Goal: Task Accomplishment & Management: Manage account settings

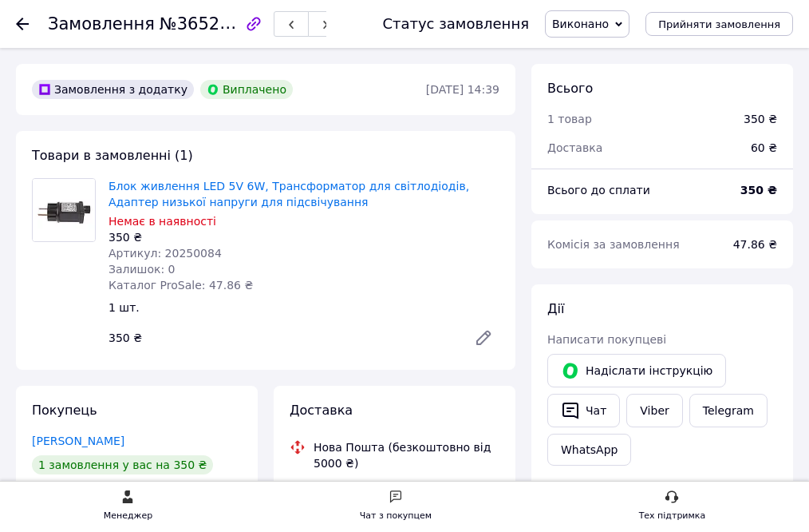
click at [127, 512] on div "Менеджер" at bounding box center [128, 516] width 49 height 16
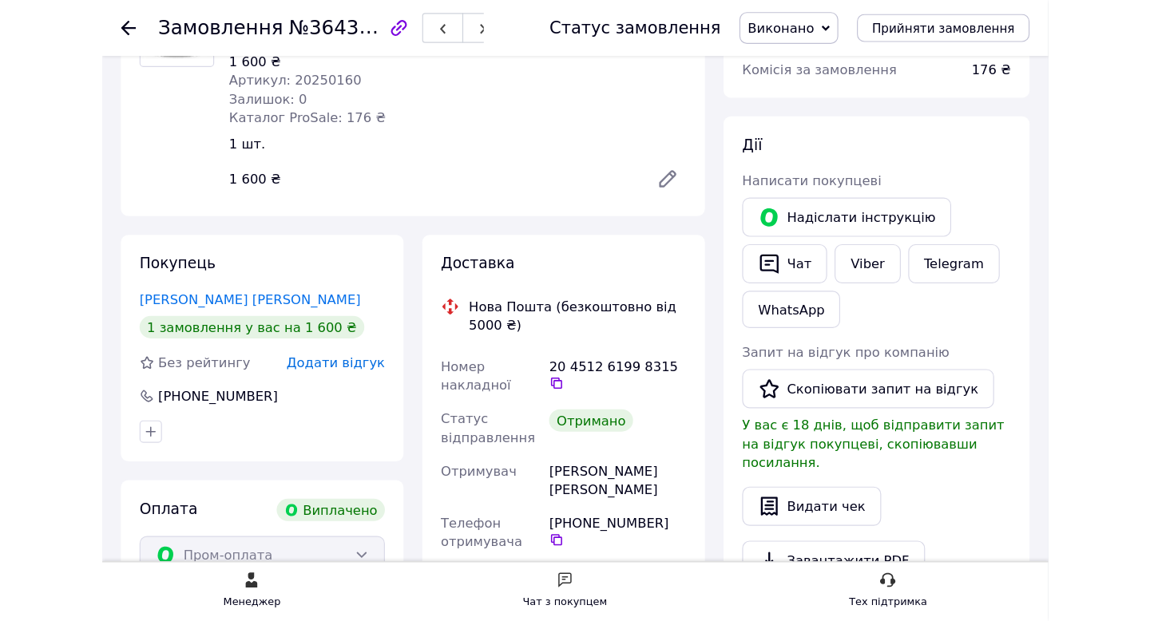
scroll to position [173, 0]
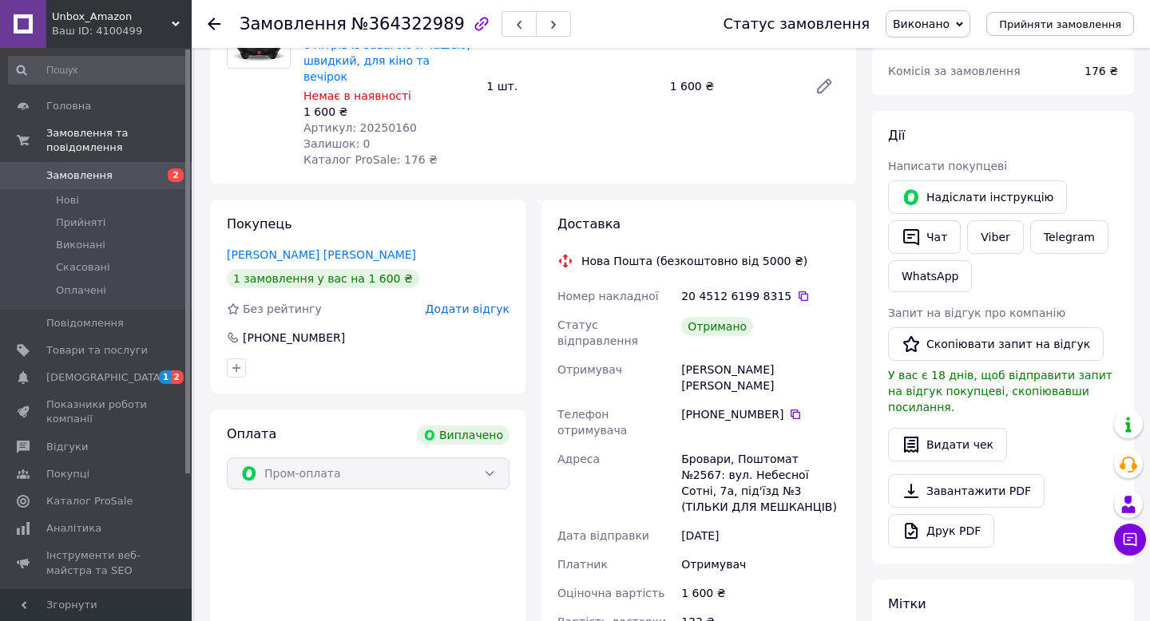
click at [72, 171] on span "Замовлення" at bounding box center [79, 175] width 66 height 14
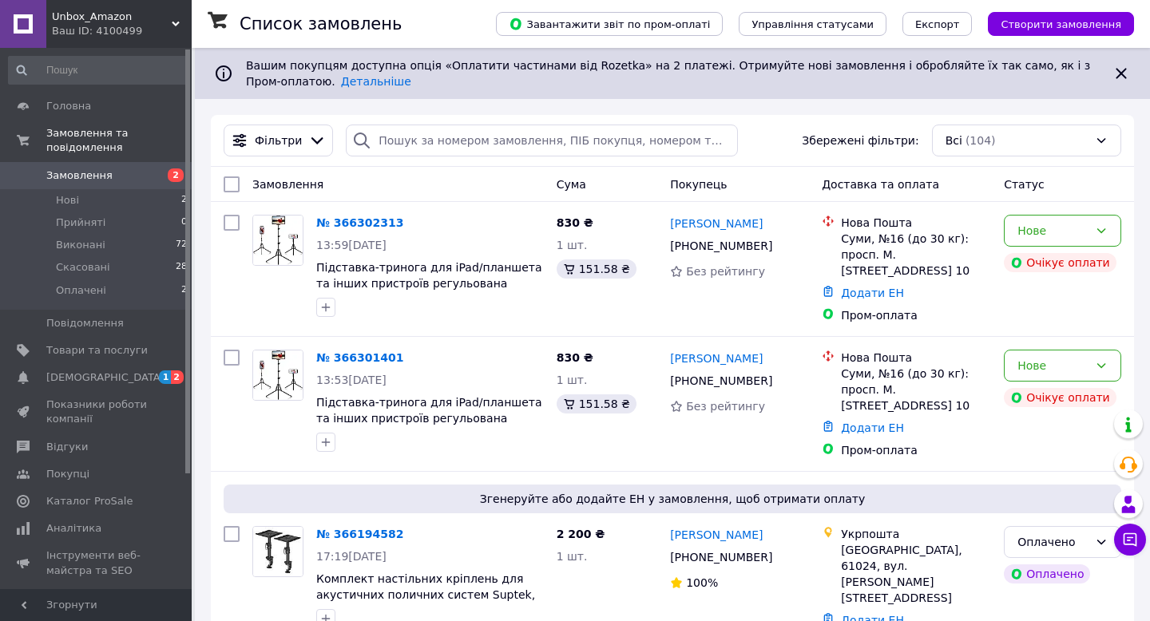
scroll to position [32, 0]
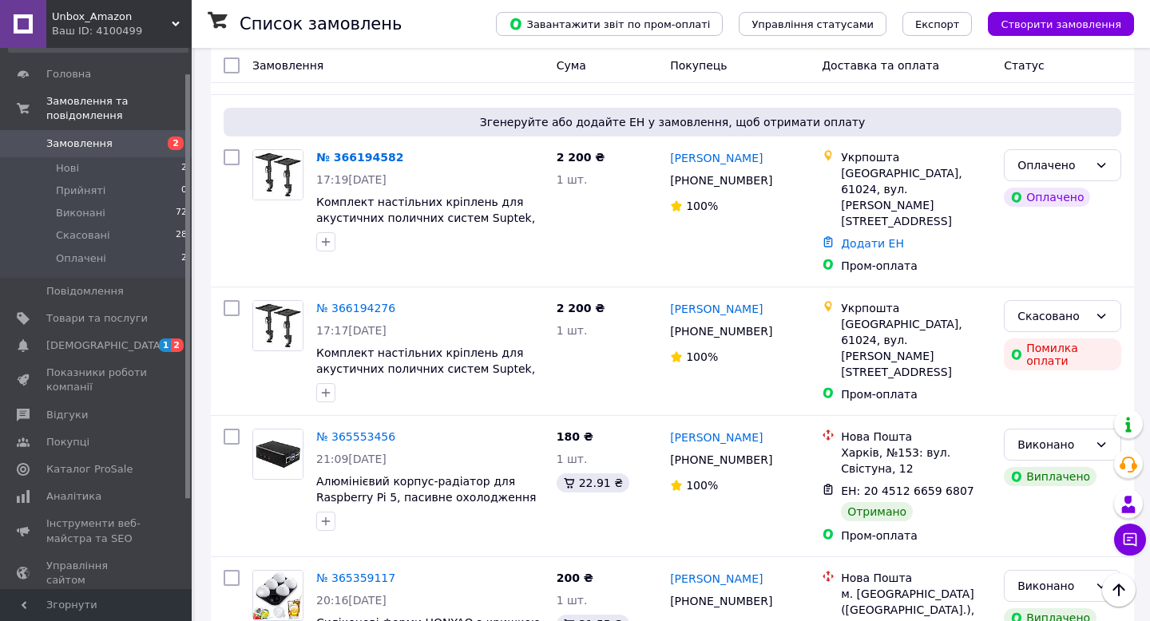
scroll to position [383, 0]
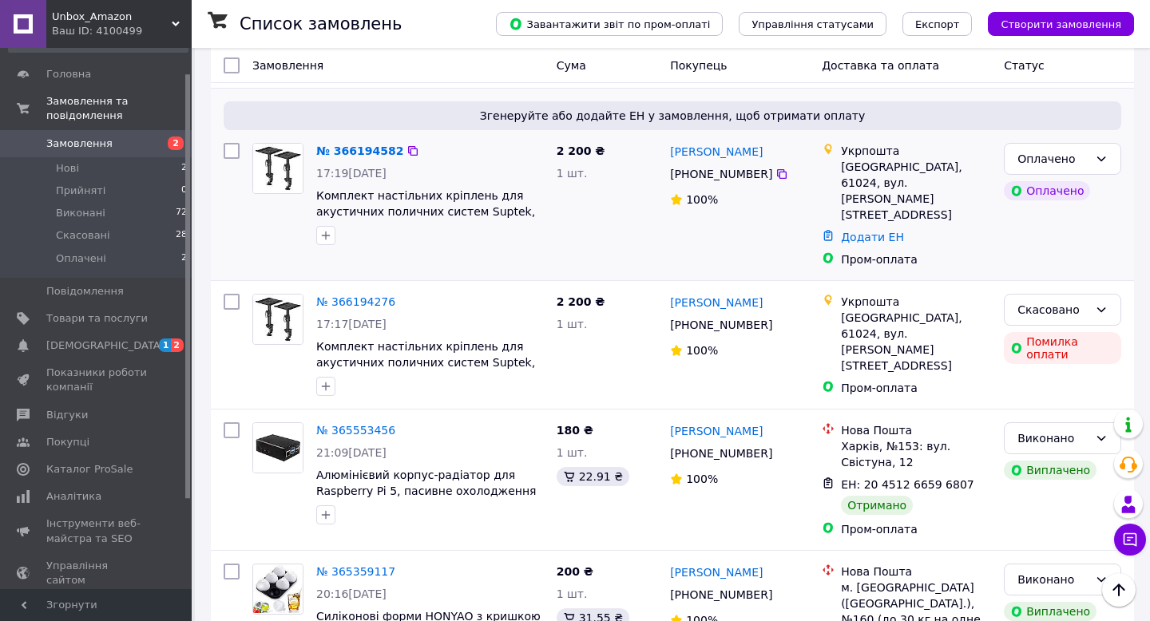
click at [470, 158] on div "№ 366194582" at bounding box center [430, 150] width 231 height 19
click at [387, 152] on link "№ 366194582" at bounding box center [359, 150] width 87 height 13
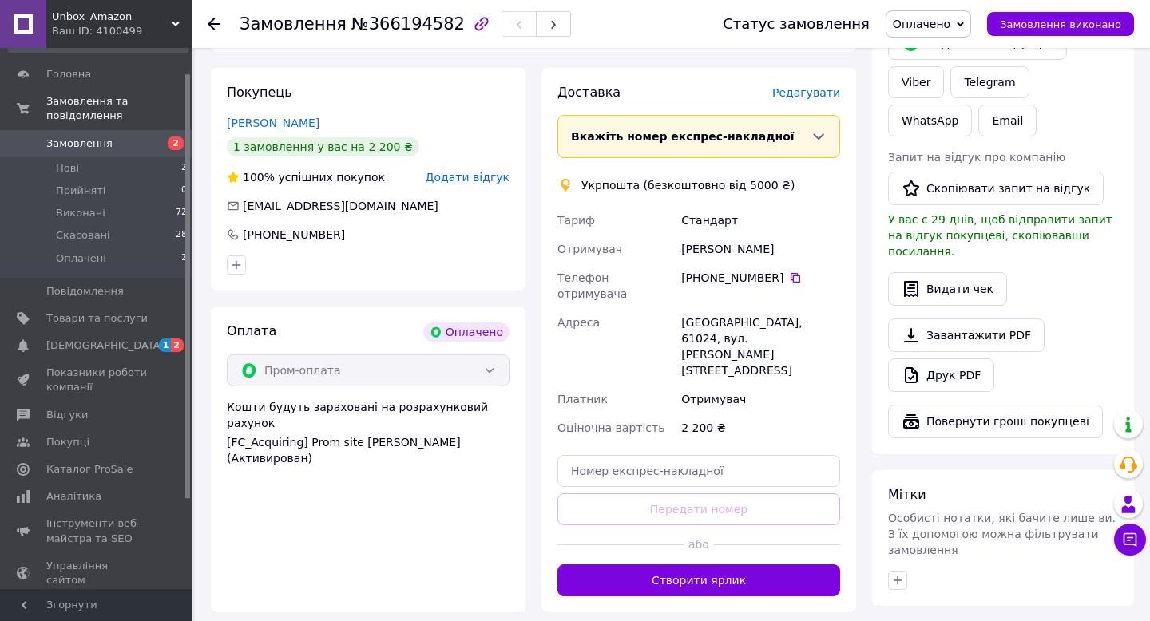
scroll to position [734, 0]
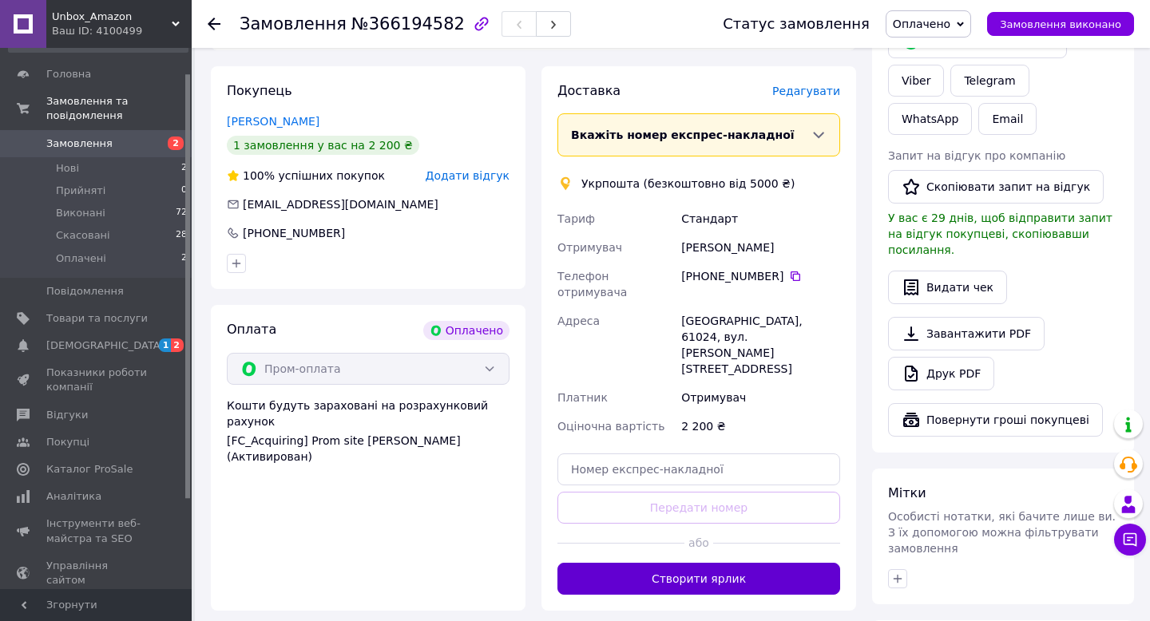
click at [691, 531] on button "Створити ярлик" at bounding box center [698, 579] width 283 height 32
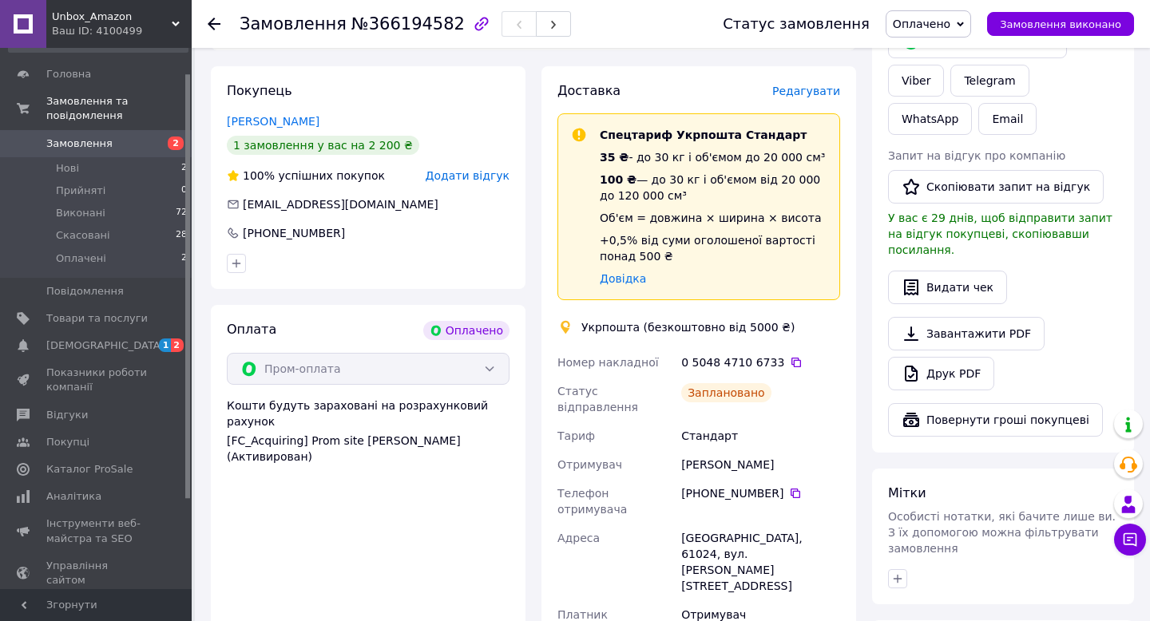
click at [809, 126] on div "Дії Написати покупцеві   Надіслати інструкцію Viber Telegram WhatsApp Email Зап…" at bounding box center [1003, 203] width 262 height 497
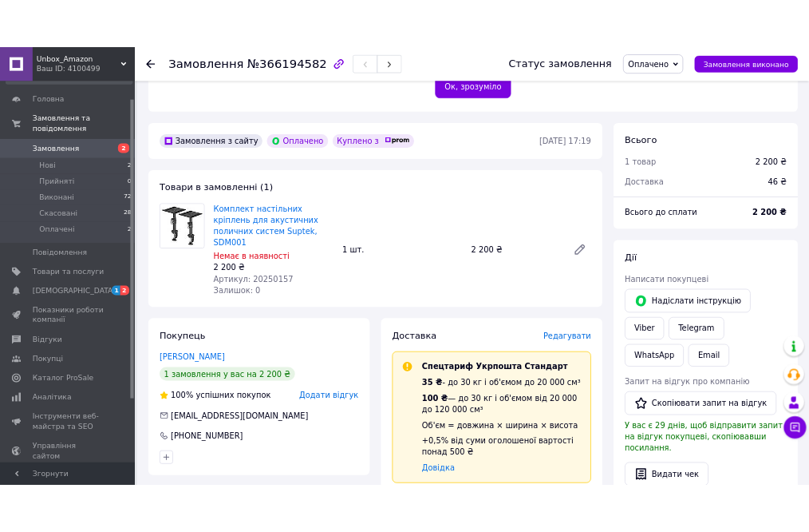
scroll to position [415, 0]
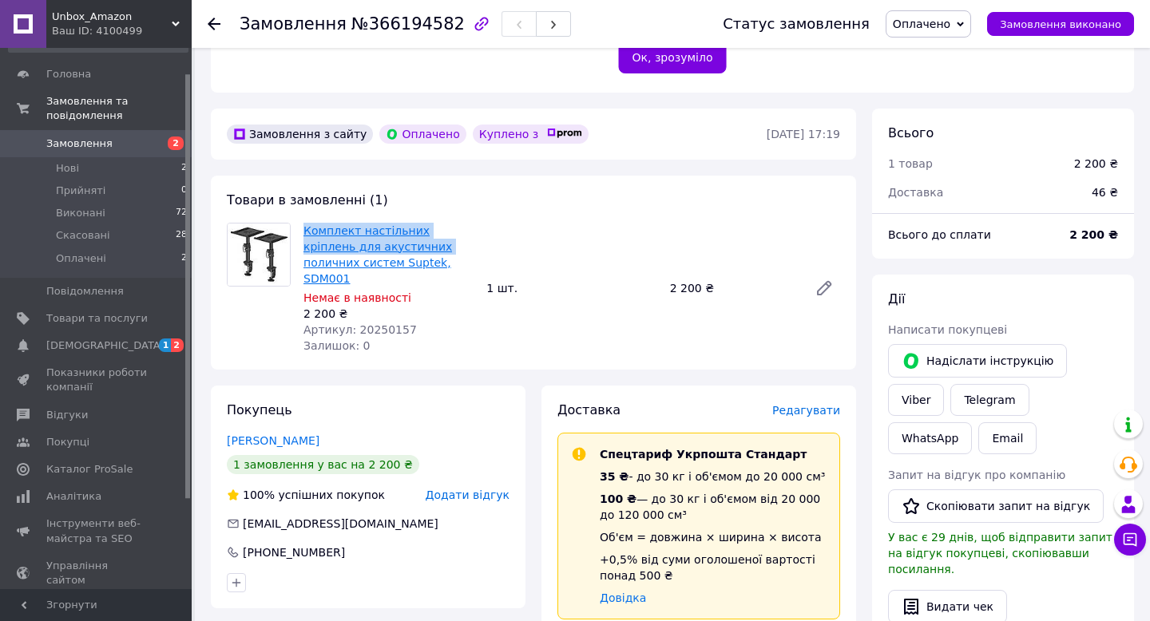
drag, startPoint x: 302, startPoint y: 200, endPoint x: 390, endPoint y: 214, distance: 89.8
click at [390, 220] on div "Комплект настільних кріплень для акустичних поличних систем Suptek, SDM001 Нема…" at bounding box center [388, 288] width 183 height 137
copy link "Комплект настільних кріплень для акустичних"
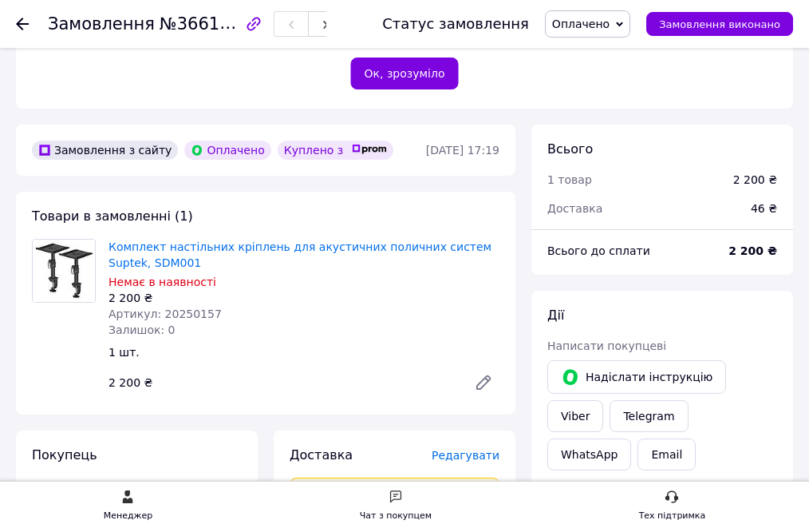
click at [22, 28] on icon at bounding box center [22, 24] width 13 height 13
